Goal: Book appointment/travel/reservation

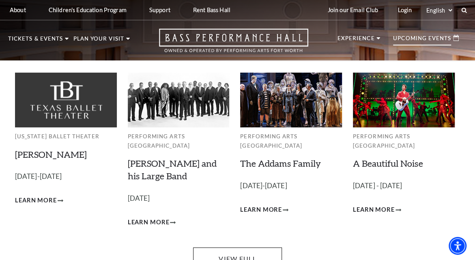
click at [419, 36] on p "Upcoming Events" at bounding box center [422, 41] width 58 height 10
click at [224, 247] on link "View Full Calendar" at bounding box center [237, 263] width 89 height 32
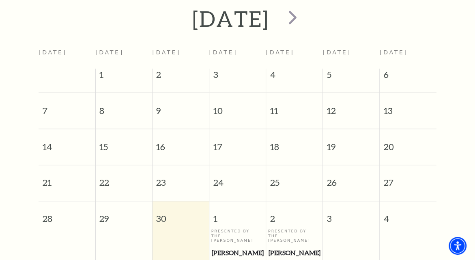
scroll to position [316, 0]
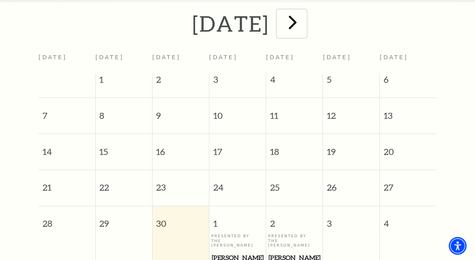
click at [304, 28] on span "next" at bounding box center [292, 22] width 23 height 23
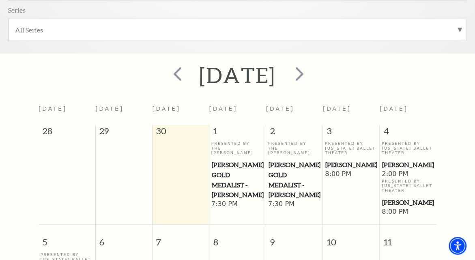
scroll to position [234, 0]
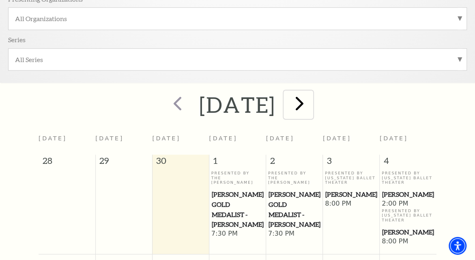
click at [311, 110] on span "next" at bounding box center [299, 103] width 23 height 23
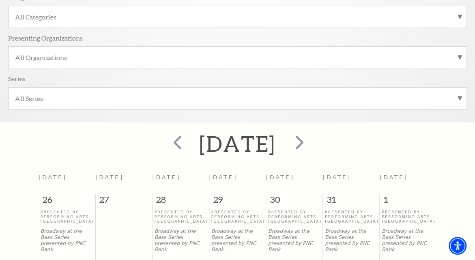
scroll to position [194, 0]
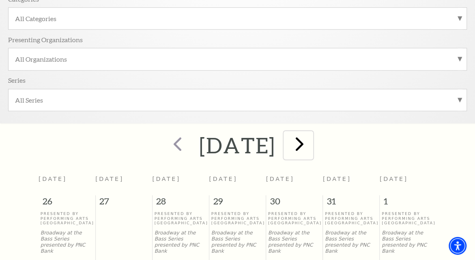
click at [311, 144] on span "next" at bounding box center [299, 143] width 23 height 23
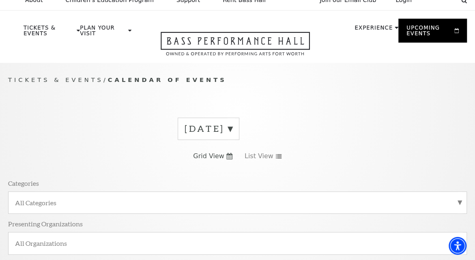
scroll to position [0, 0]
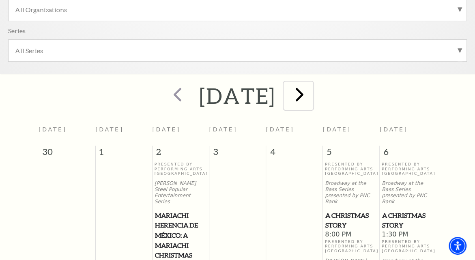
click at [311, 91] on span "next" at bounding box center [299, 94] width 23 height 23
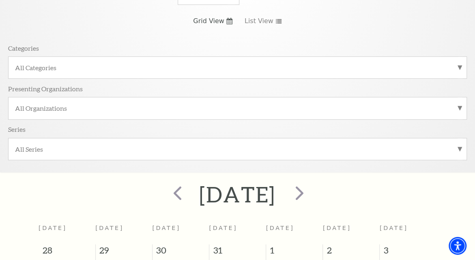
scroll to position [194, 0]
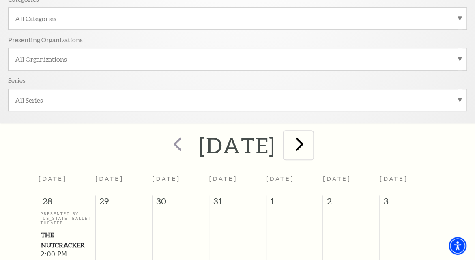
click at [311, 148] on span "next" at bounding box center [299, 143] width 23 height 23
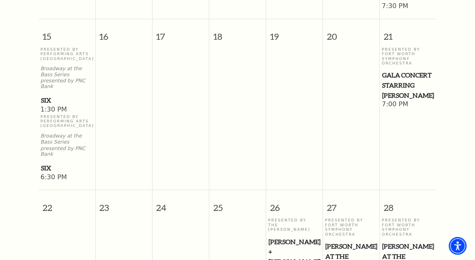
scroll to position [600, 0]
